Goal: Navigation & Orientation: Find specific page/section

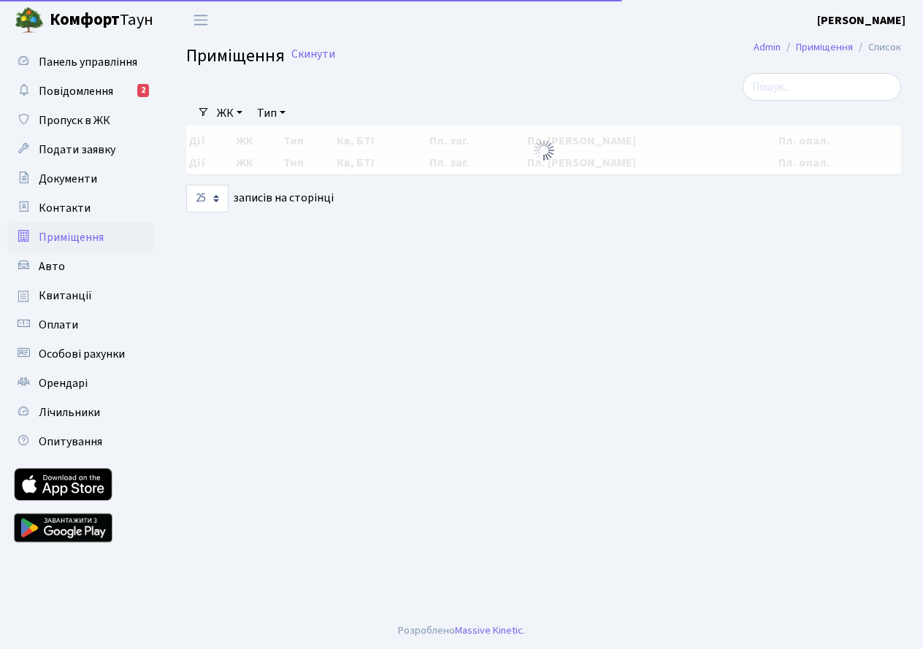
select select "25"
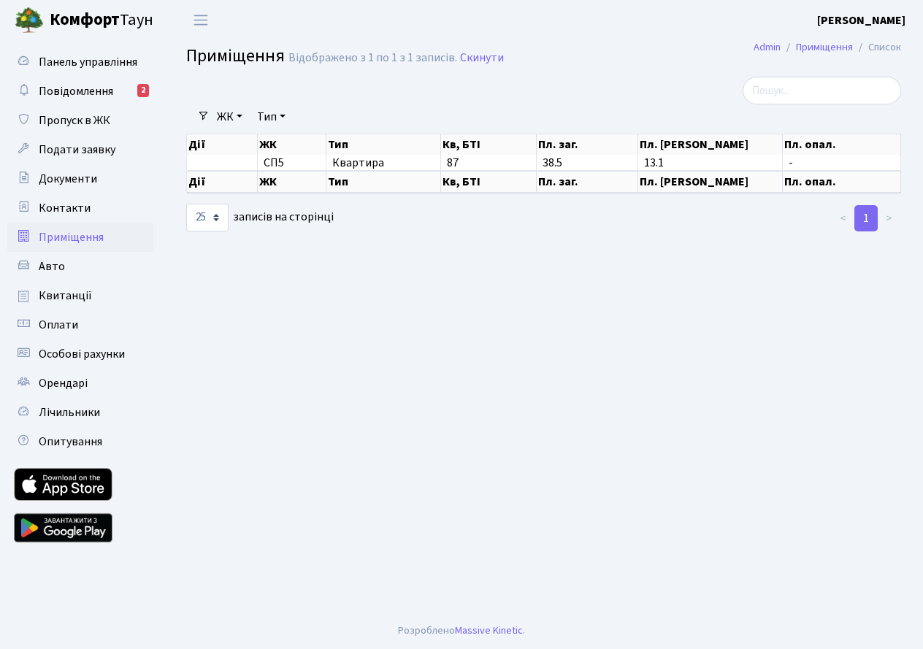
select select "25"
click at [72, 118] on span "Пропуск в ЖК" at bounding box center [75, 120] width 72 height 16
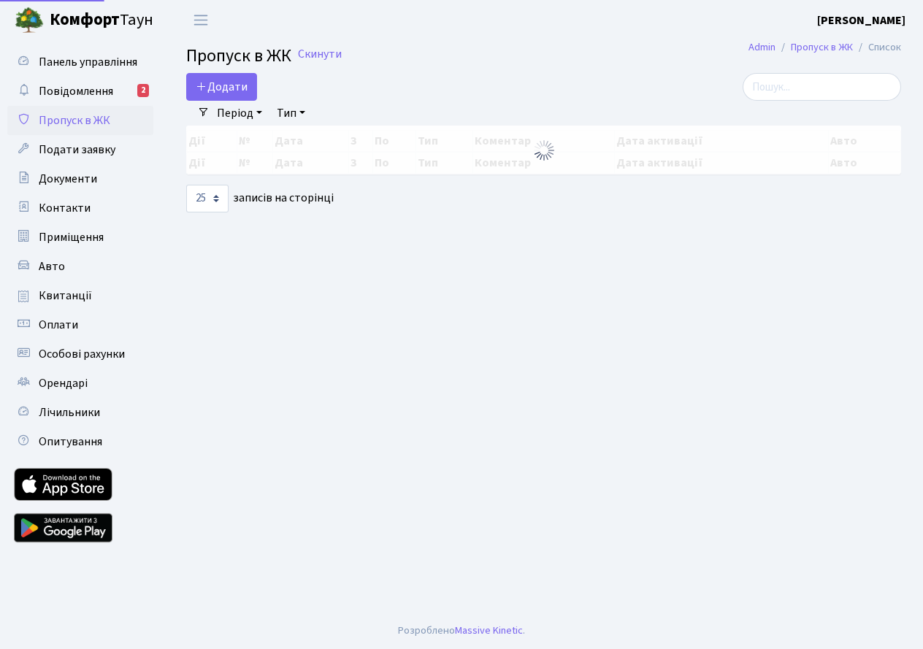
select select "25"
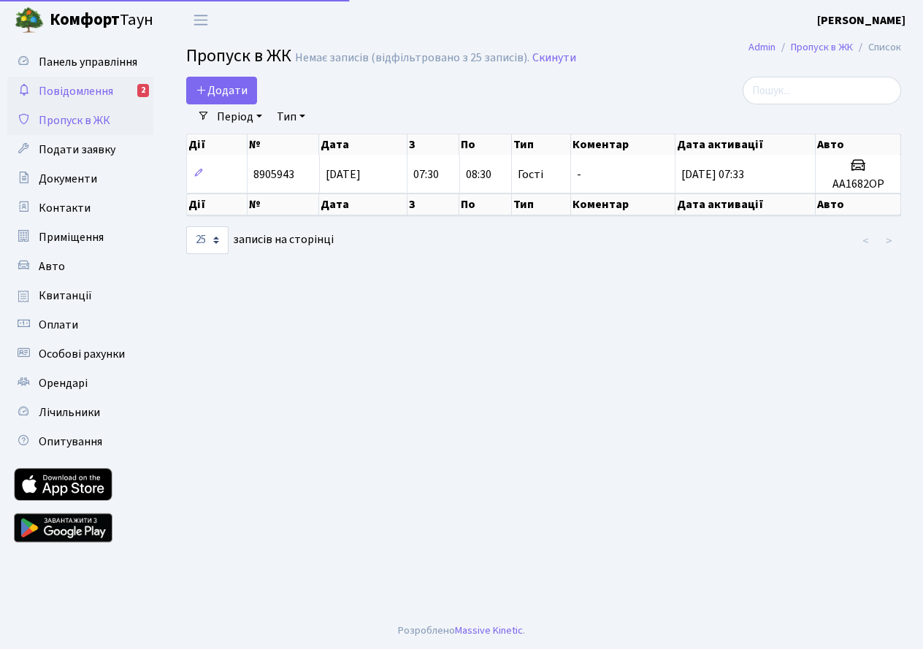
click at [85, 85] on span "Повідомлення" at bounding box center [76, 91] width 74 height 16
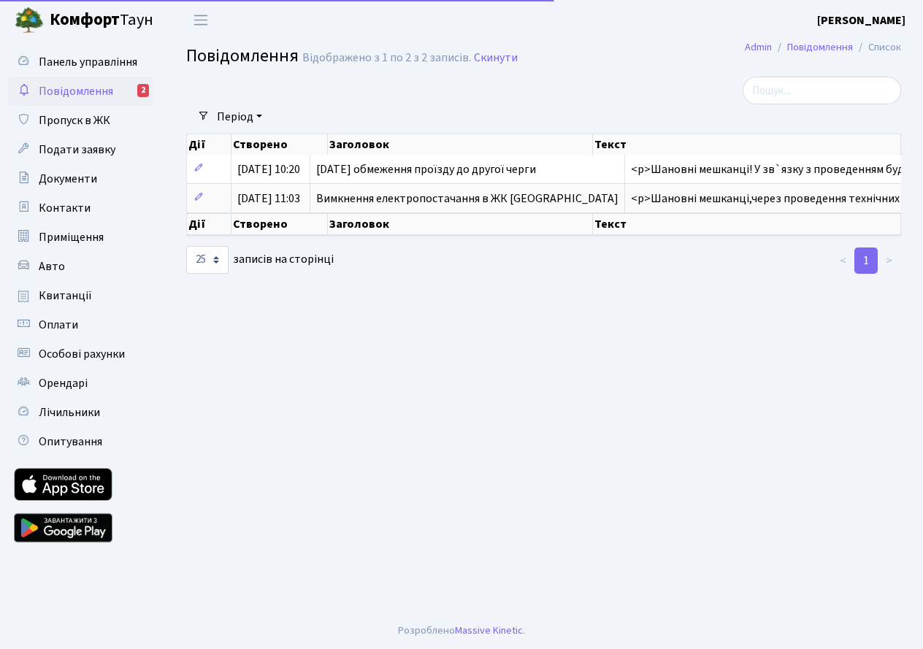
select select "25"
